Goal: Check status: Check status

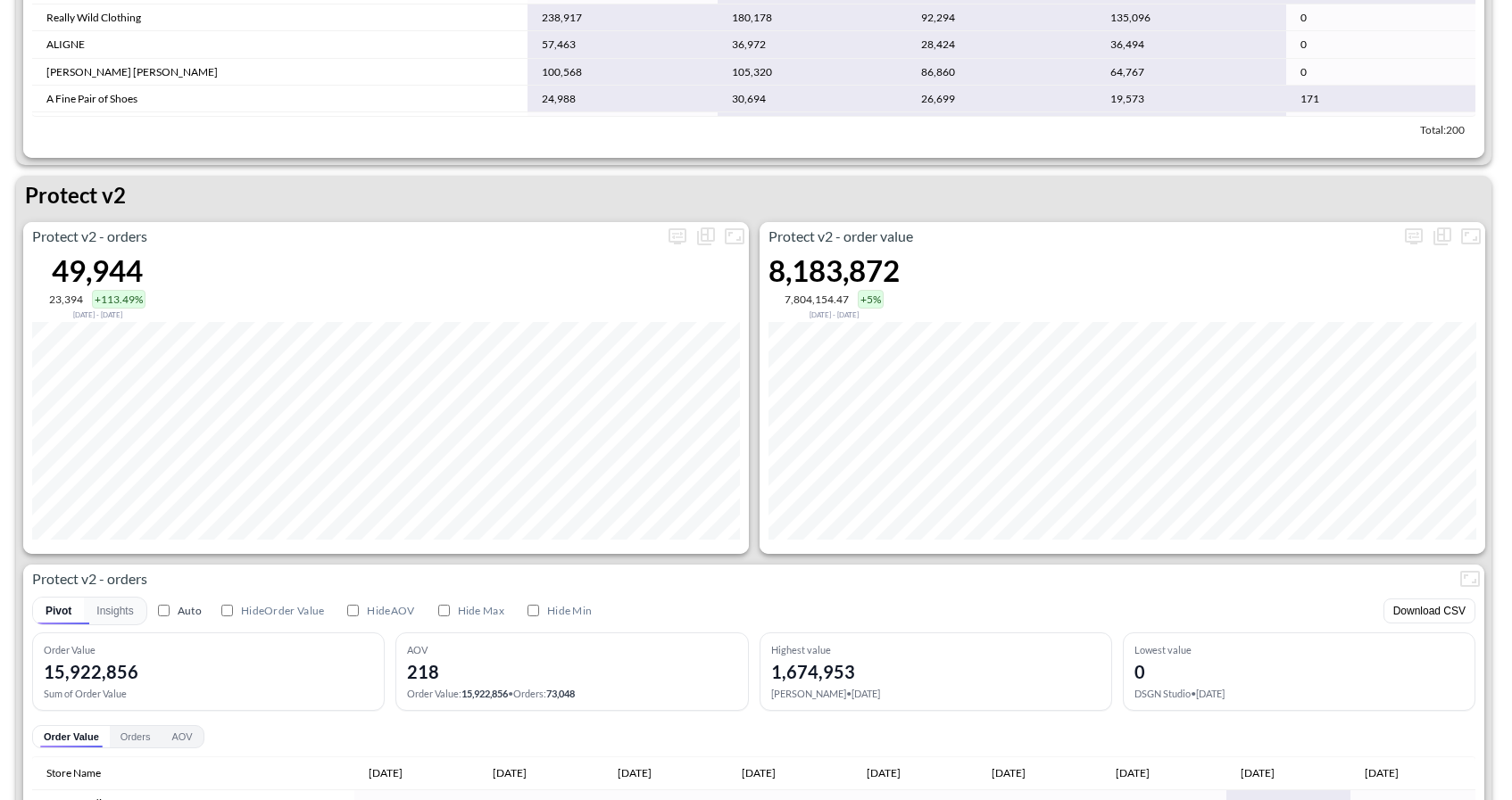
scroll to position [3300, 0]
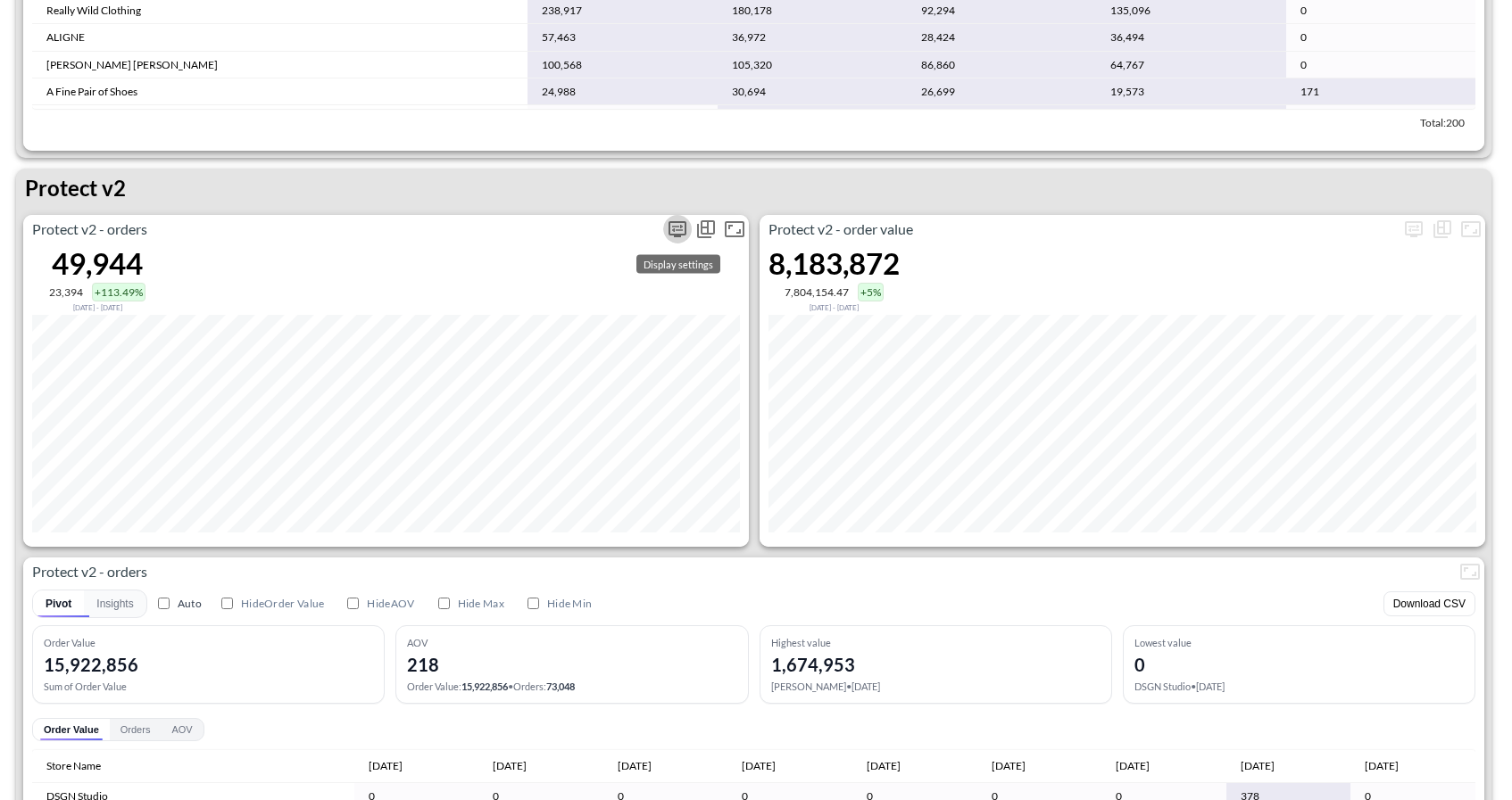
click at [686, 238] on button "more" at bounding box center [677, 228] width 29 height 29
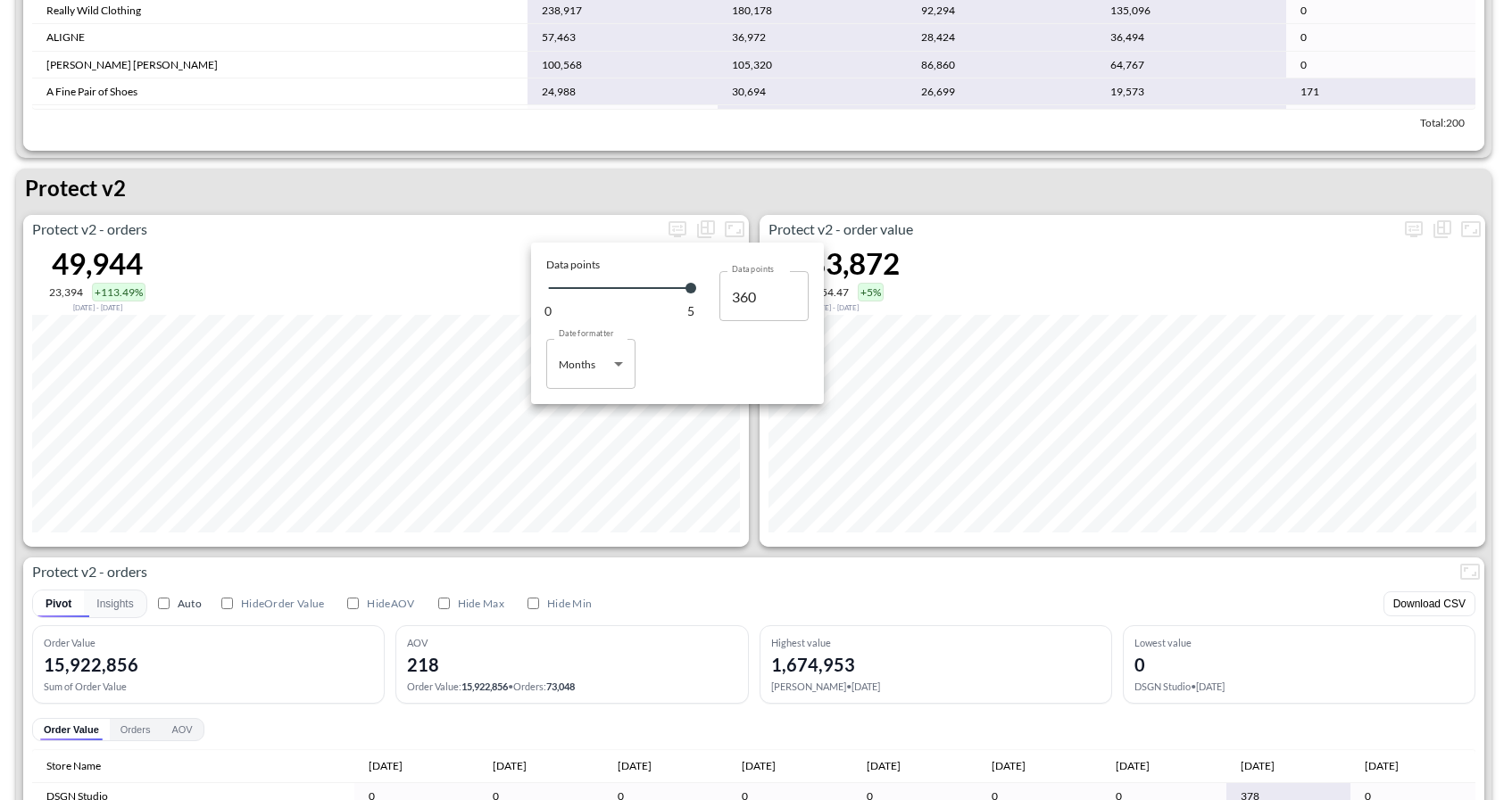
click at [635, 375] on body "BI.P.EYE, Interactive Analytics Dashboards 1 Filters Iso Date Jun 01, 2025 Glob…" at bounding box center [756, 400] width 1512 height 800
click at [588, 408] on li "Days" at bounding box center [590, 409] width 89 height 27
type input "Days"
type input "123"
click at [662, 601] on div at bounding box center [756, 400] width 1512 height 800
